Goal: Navigation & Orientation: Go to known website

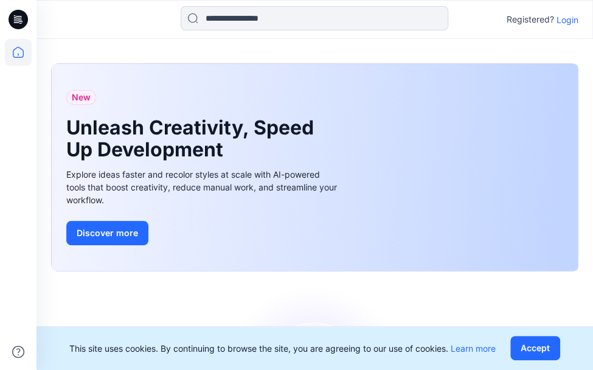
click at [569, 19] on p "Login" at bounding box center [567, 19] width 22 height 13
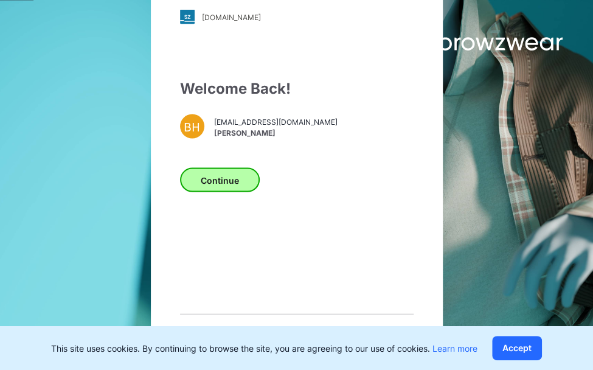
click at [207, 190] on button "Continue" at bounding box center [220, 180] width 80 height 24
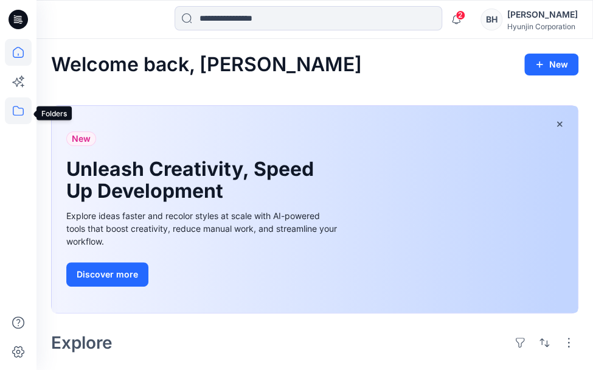
click at [17, 115] on icon at bounding box center [18, 111] width 11 height 10
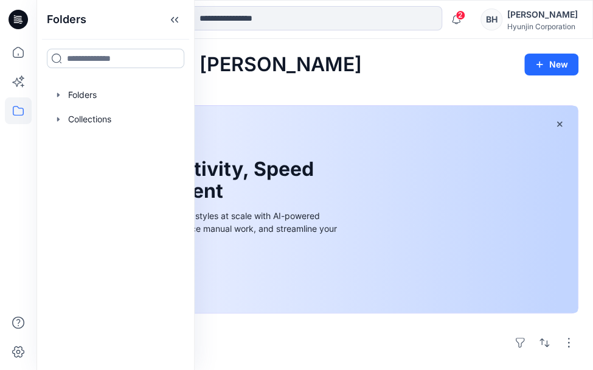
click at [80, 53] on input at bounding box center [115, 58] width 137 height 19
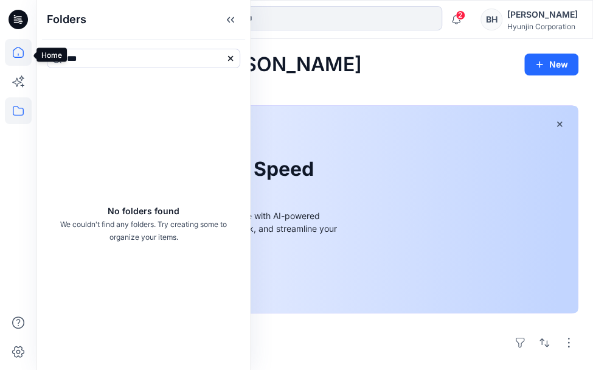
type input "***"
click at [16, 53] on icon at bounding box center [18, 52] width 27 height 27
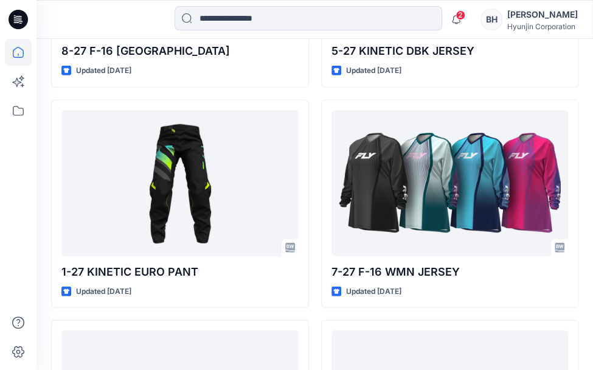
scroll to position [1161, 0]
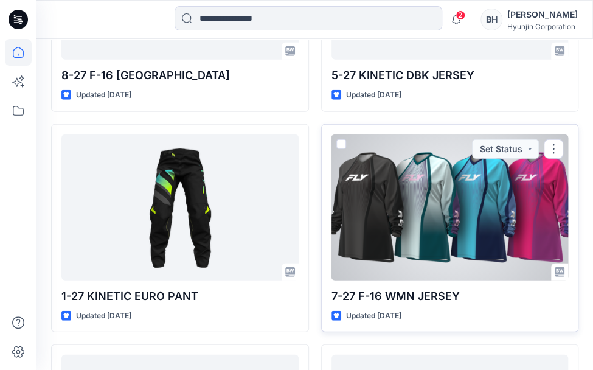
click at [396, 140] on div at bounding box center [449, 207] width 237 height 146
